Goal: Find contact information: Find contact information

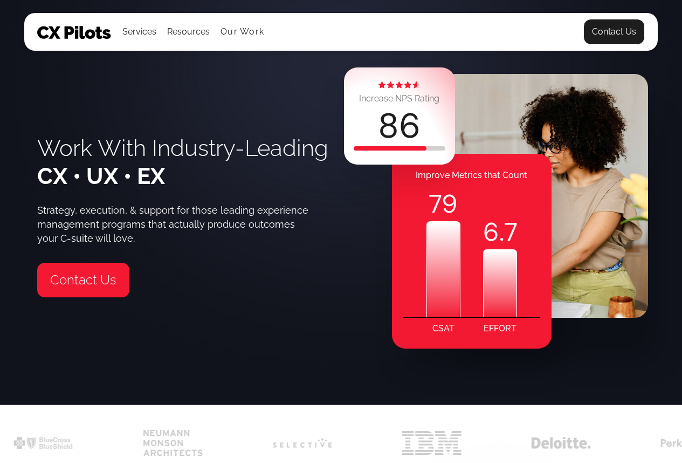
click at [629, 32] on link "Contact Us" at bounding box center [615, 32] width 62 height 26
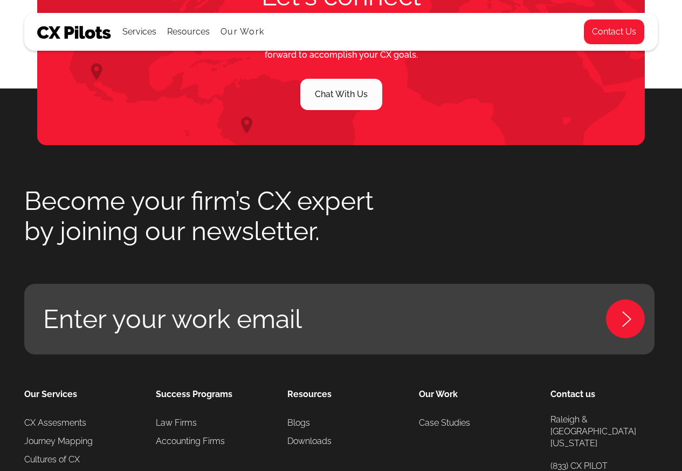
scroll to position [777, 0]
